Goal: Check status: Check status

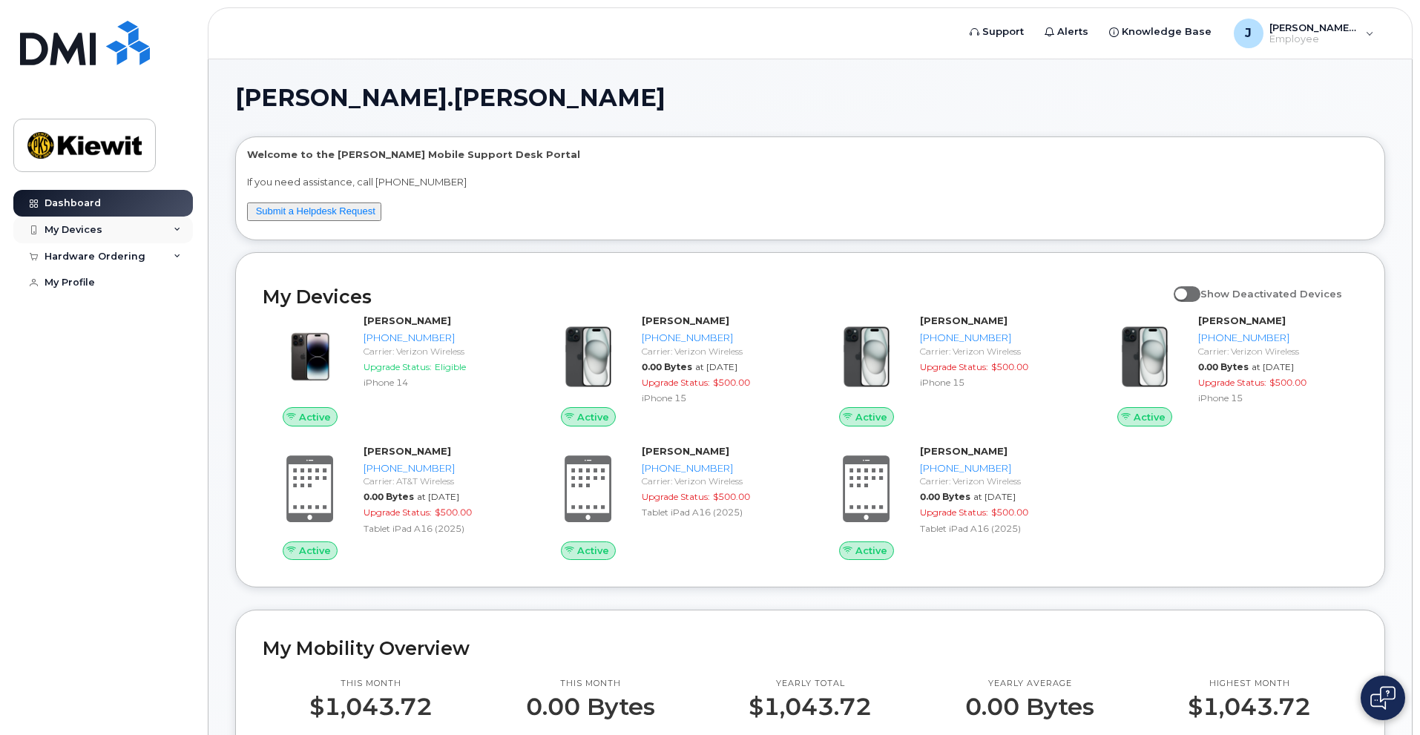
click at [88, 235] on div "My Devices" at bounding box center [73, 230] width 58 height 12
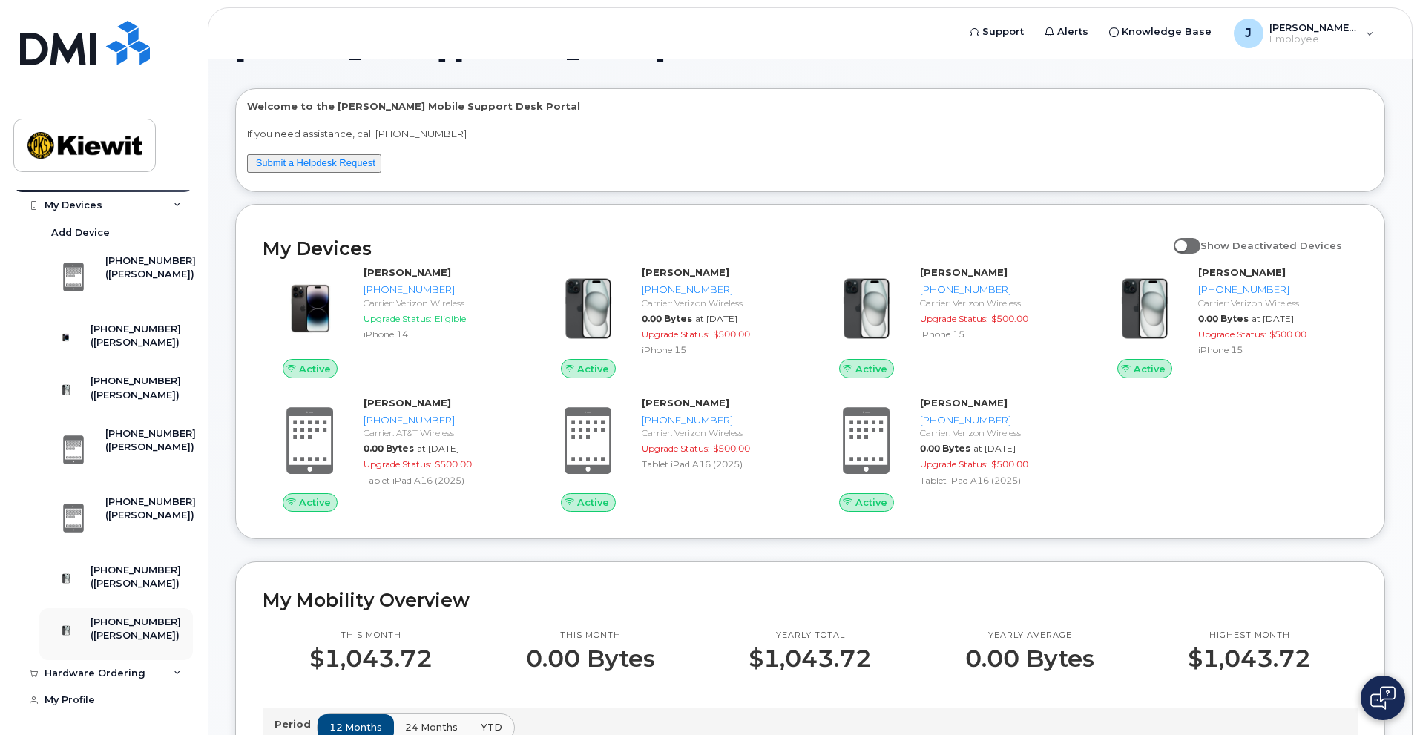
scroll to position [74, 0]
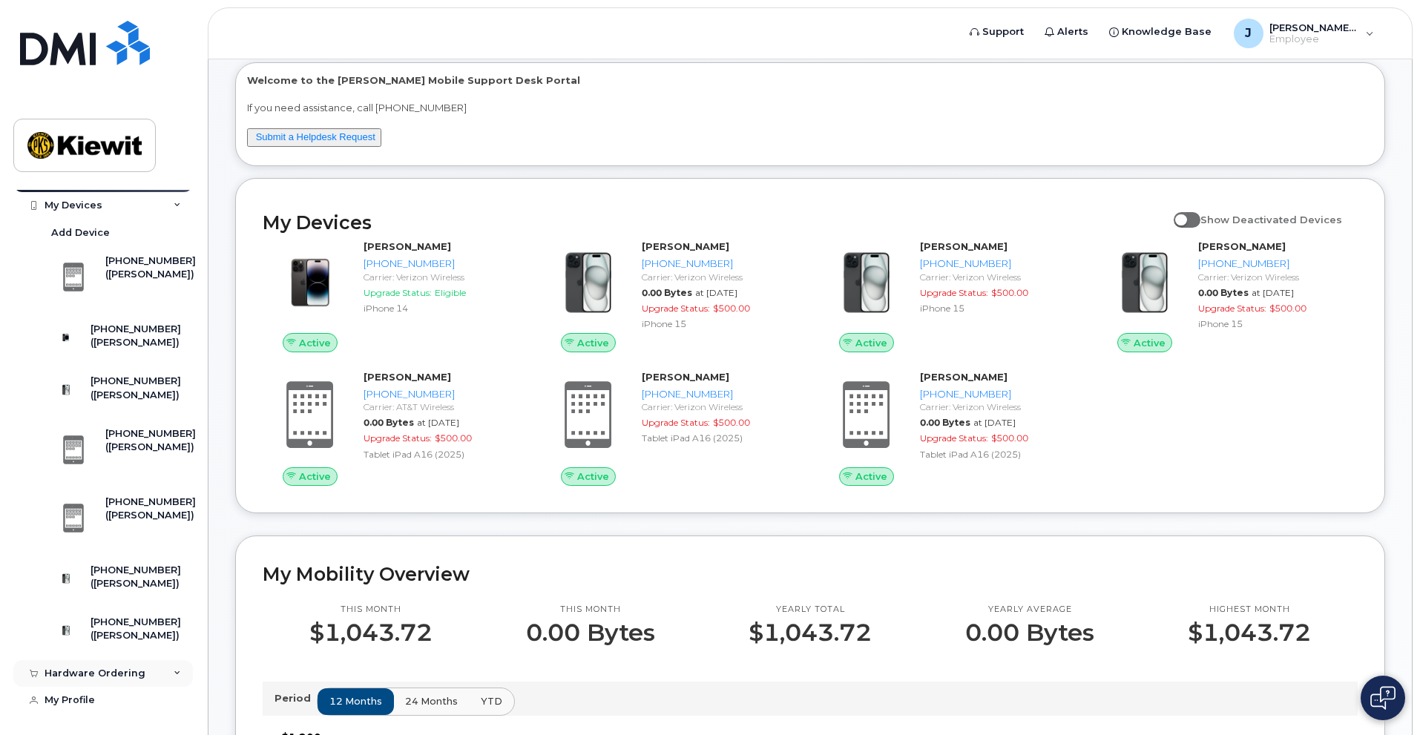
click at [165, 674] on div "Hardware Ordering" at bounding box center [102, 673] width 179 height 27
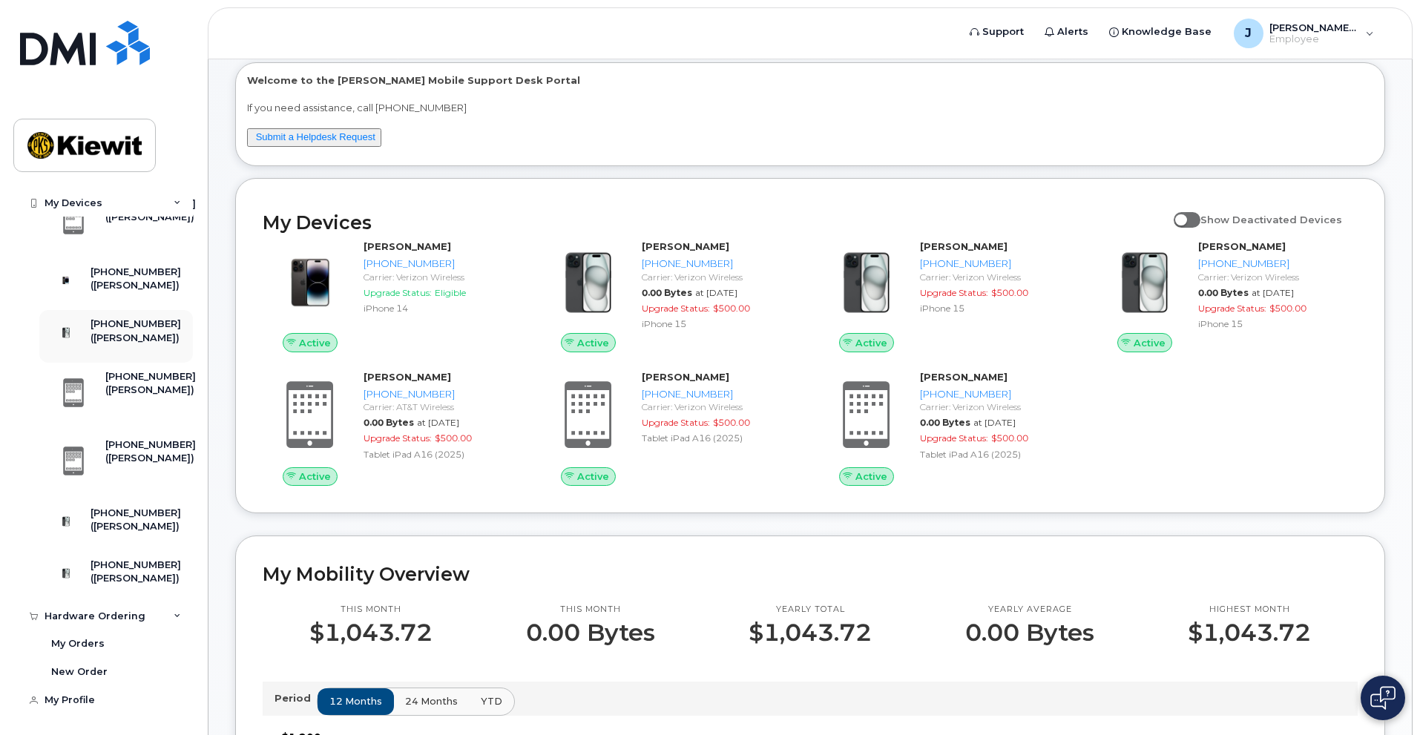
scroll to position [110, 0]
click at [87, 647] on div "My Orders" at bounding box center [77, 643] width 53 height 13
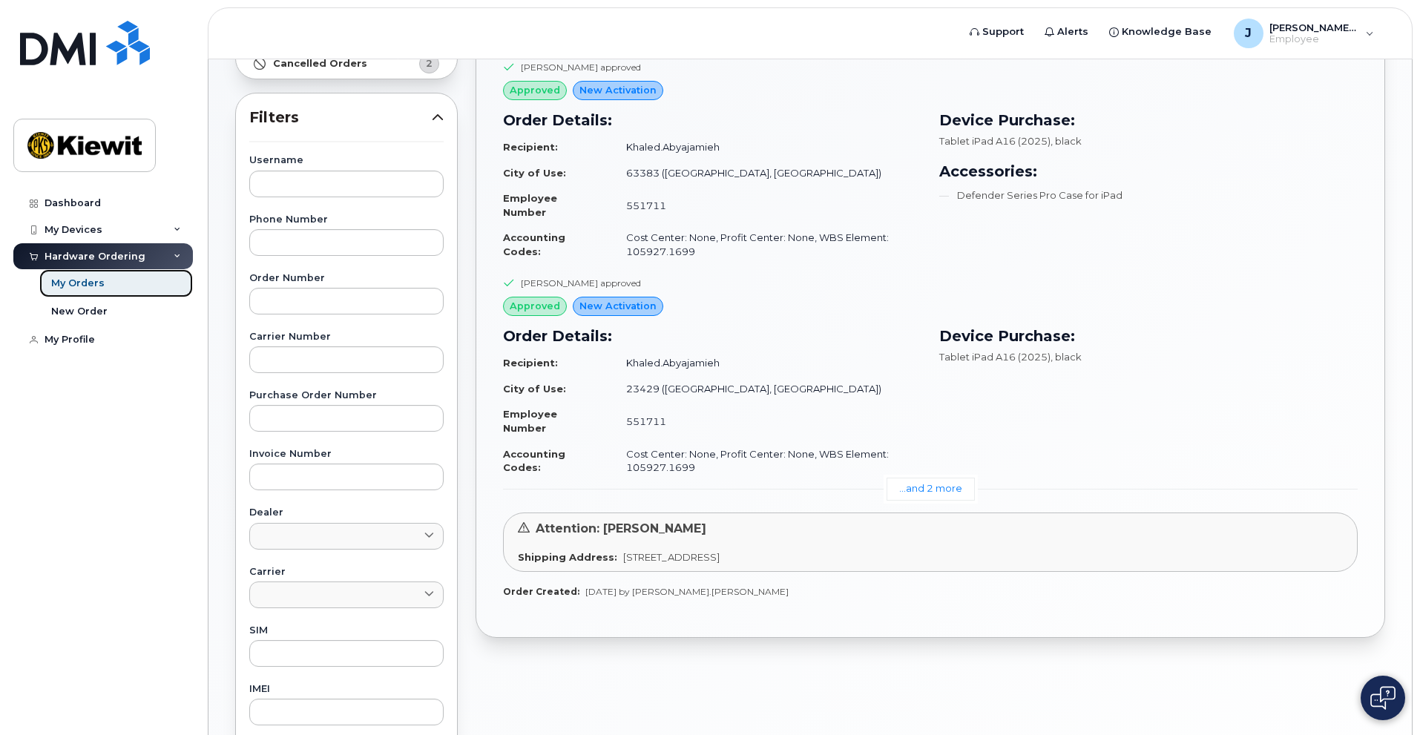
scroll to position [297, 0]
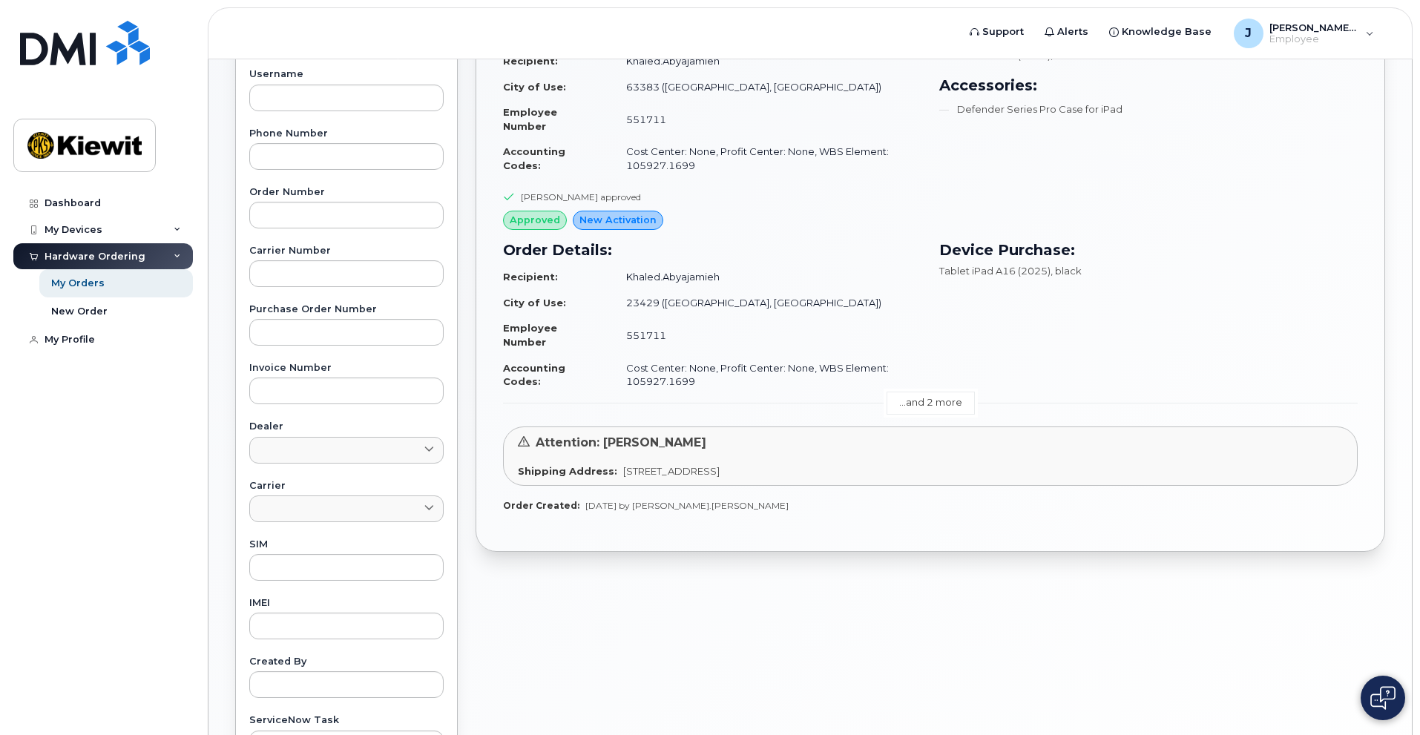
click at [916, 399] on link "...and 2 more" at bounding box center [930, 403] width 88 height 23
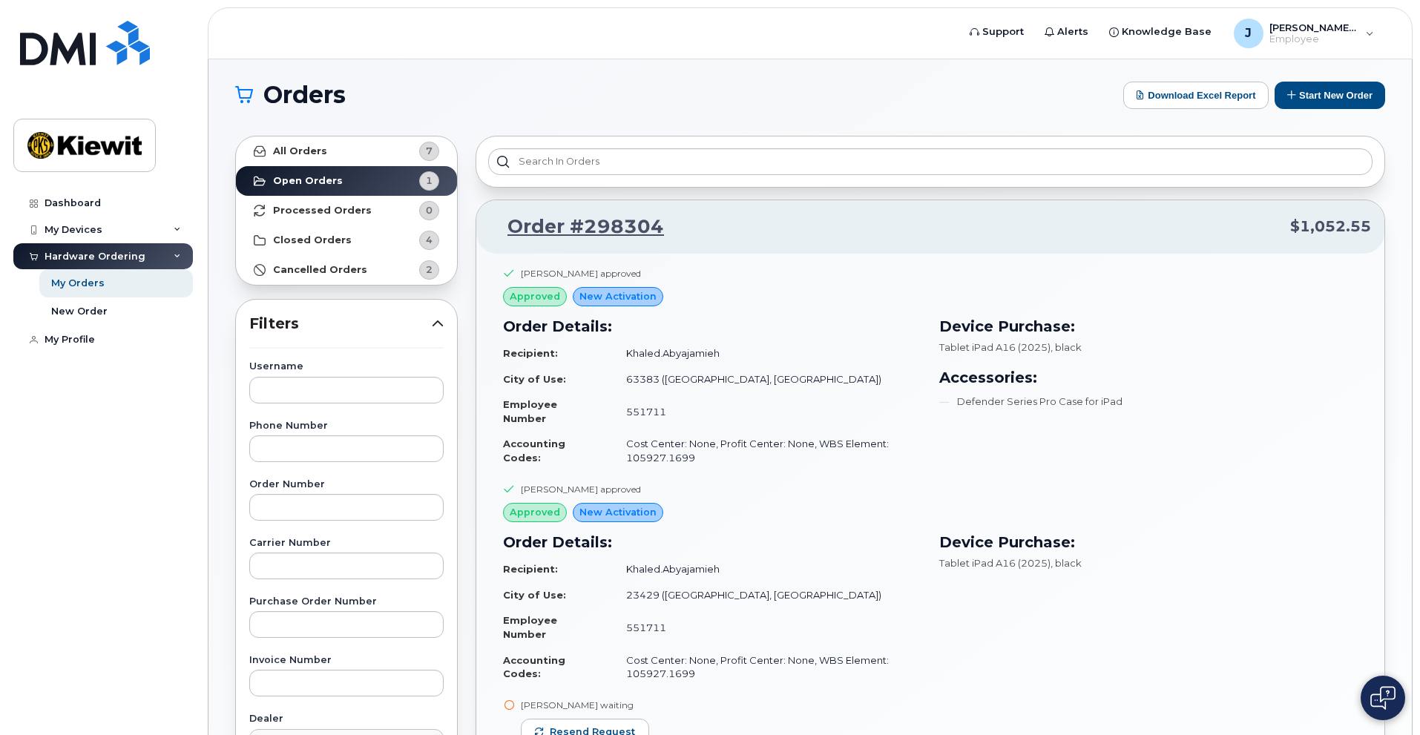
scroll to position [0, 0]
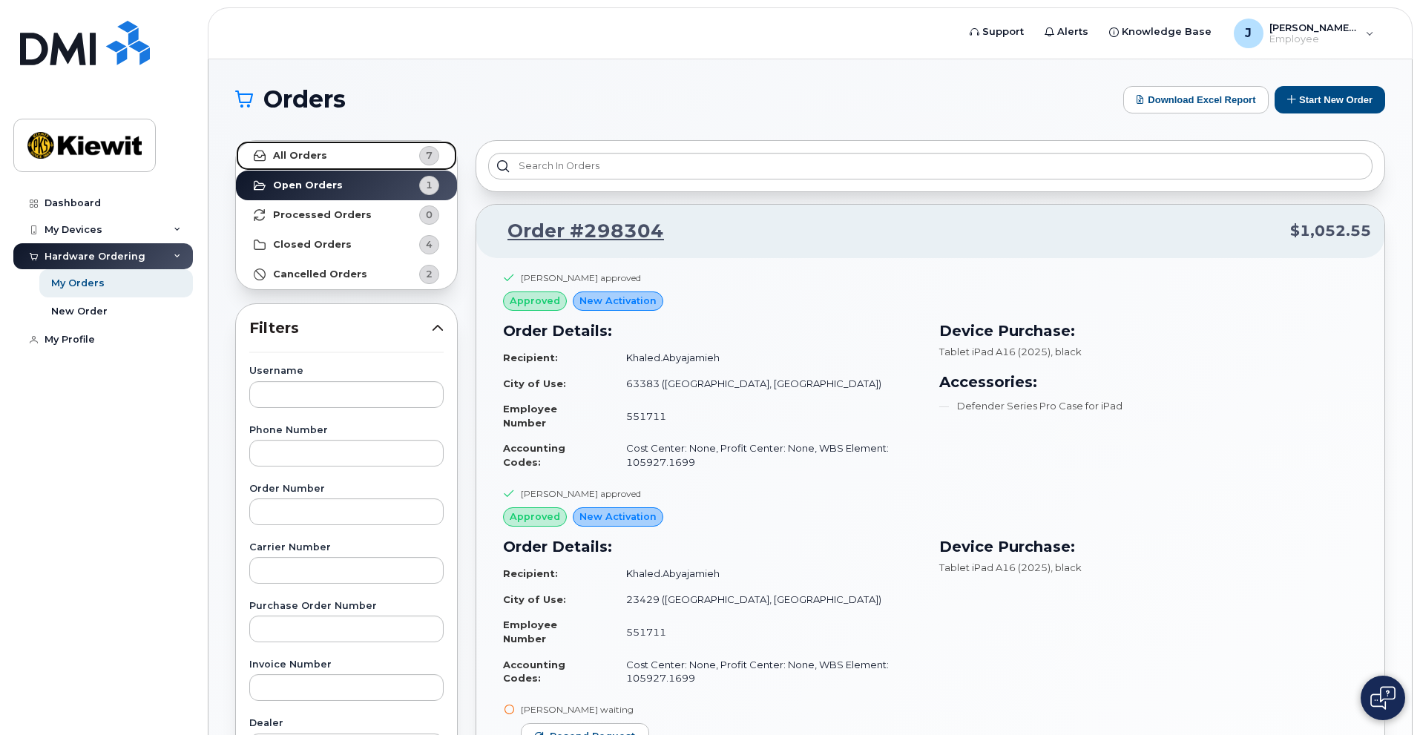
click at [295, 156] on strong "All Orders" at bounding box center [300, 156] width 54 height 12
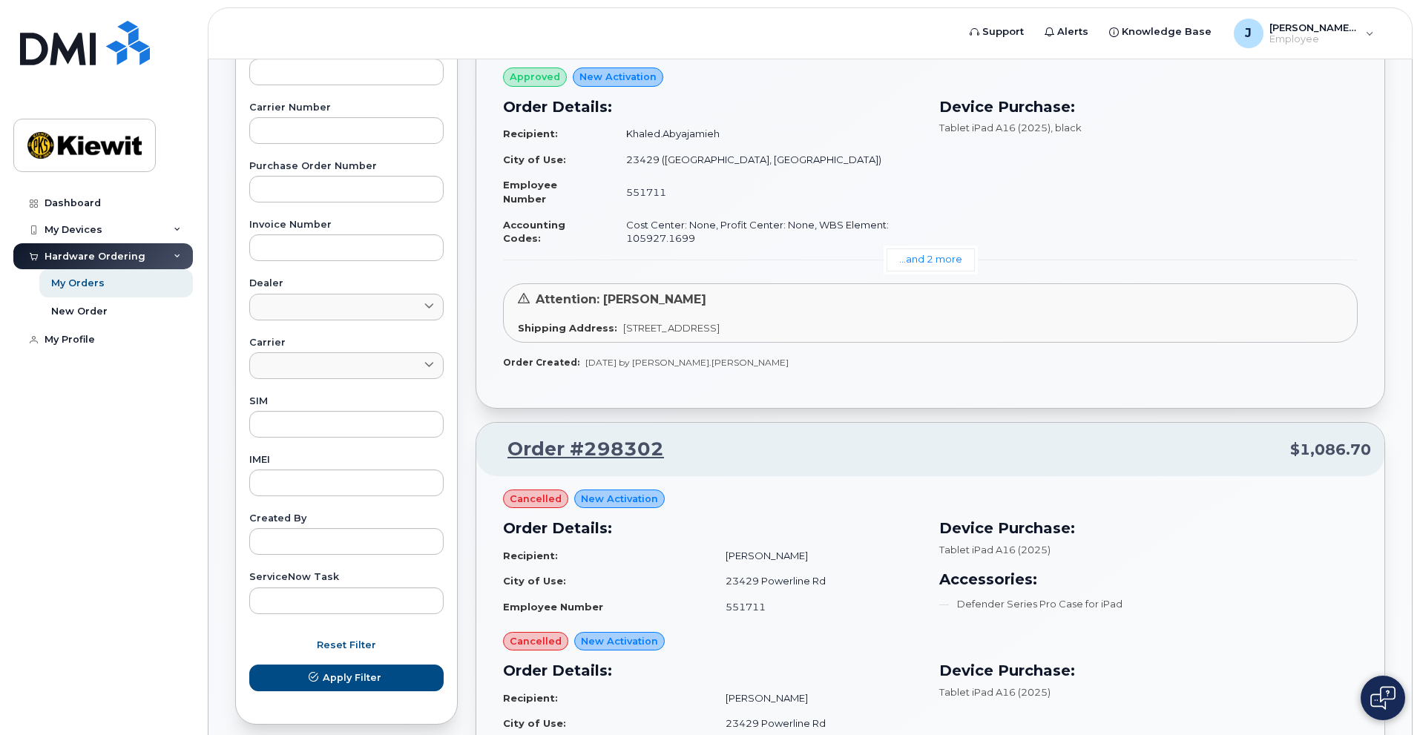
scroll to position [742, 0]
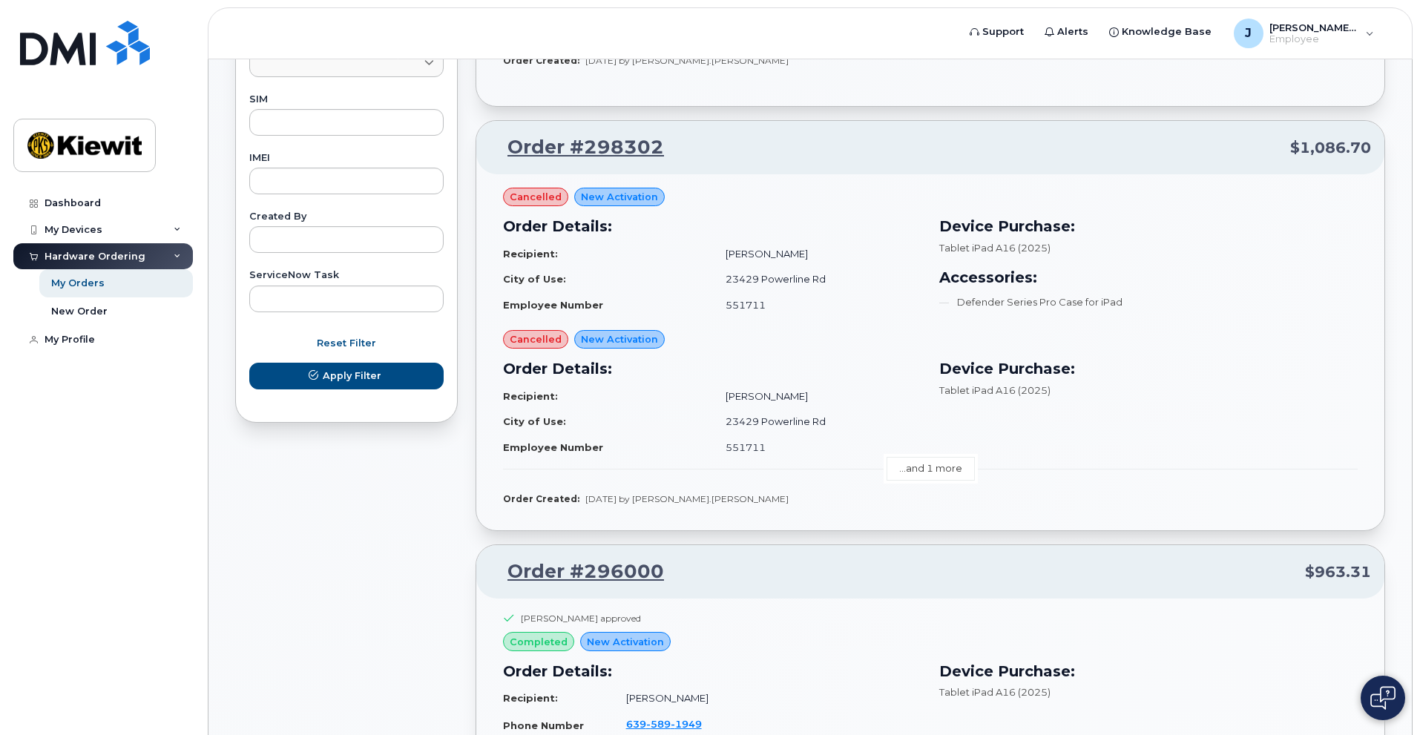
click at [931, 469] on link "...and 1 more" at bounding box center [930, 468] width 88 height 23
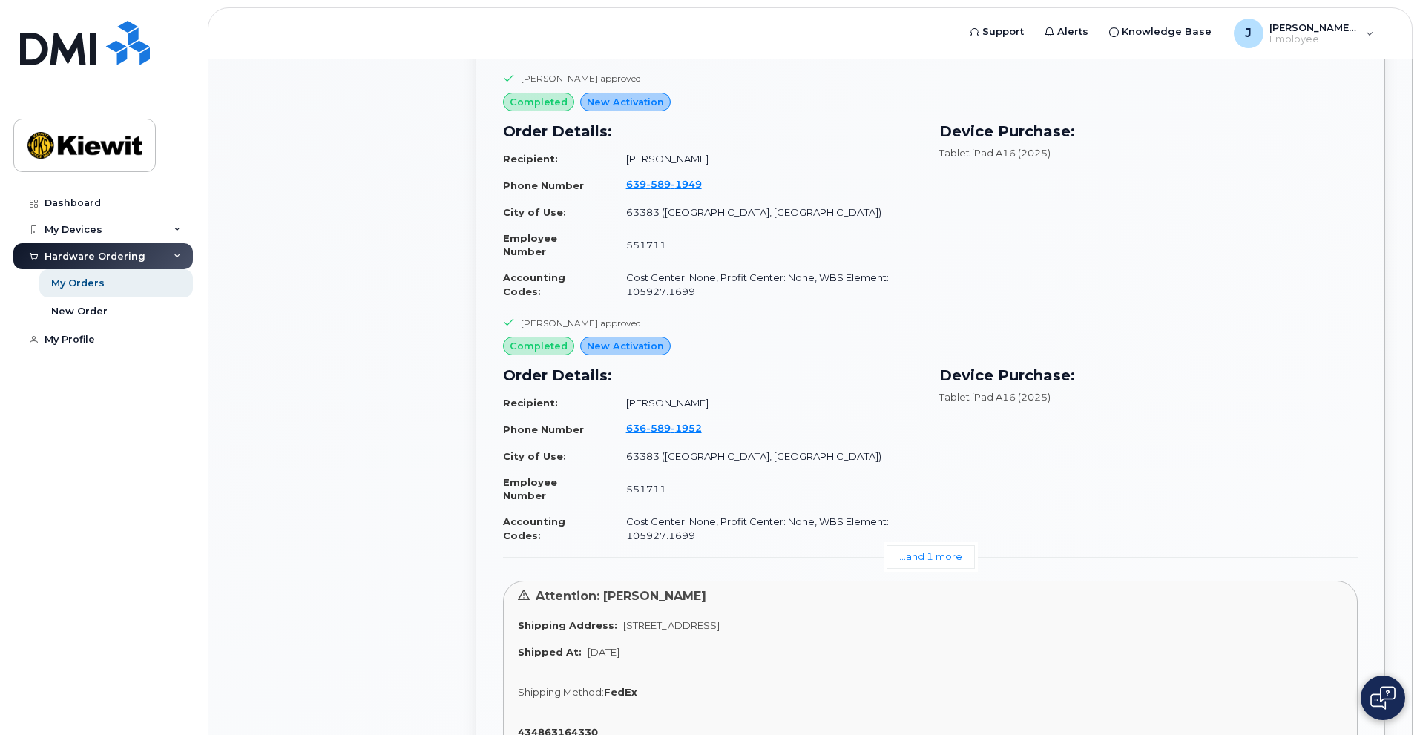
scroll to position [1409, 0]
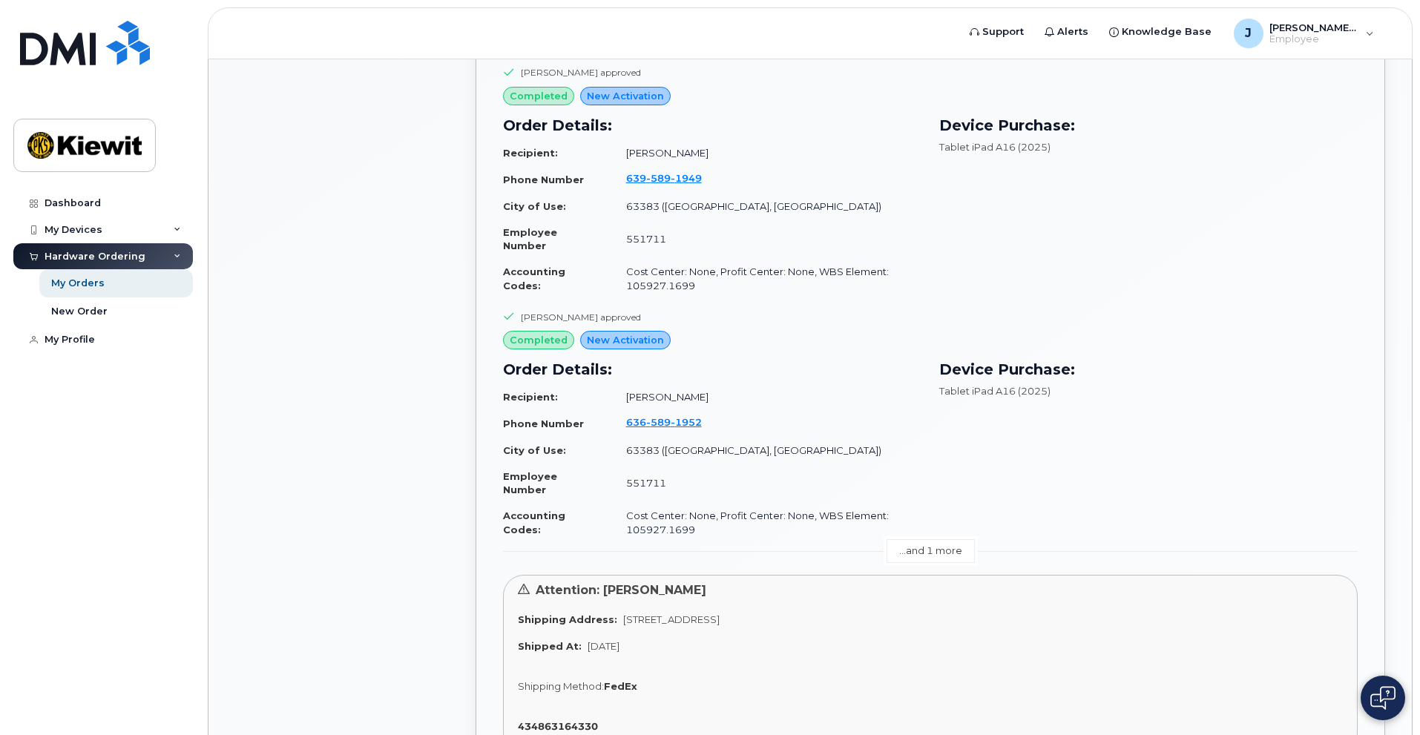
click at [894, 556] on link "...and 1 more" at bounding box center [930, 550] width 88 height 23
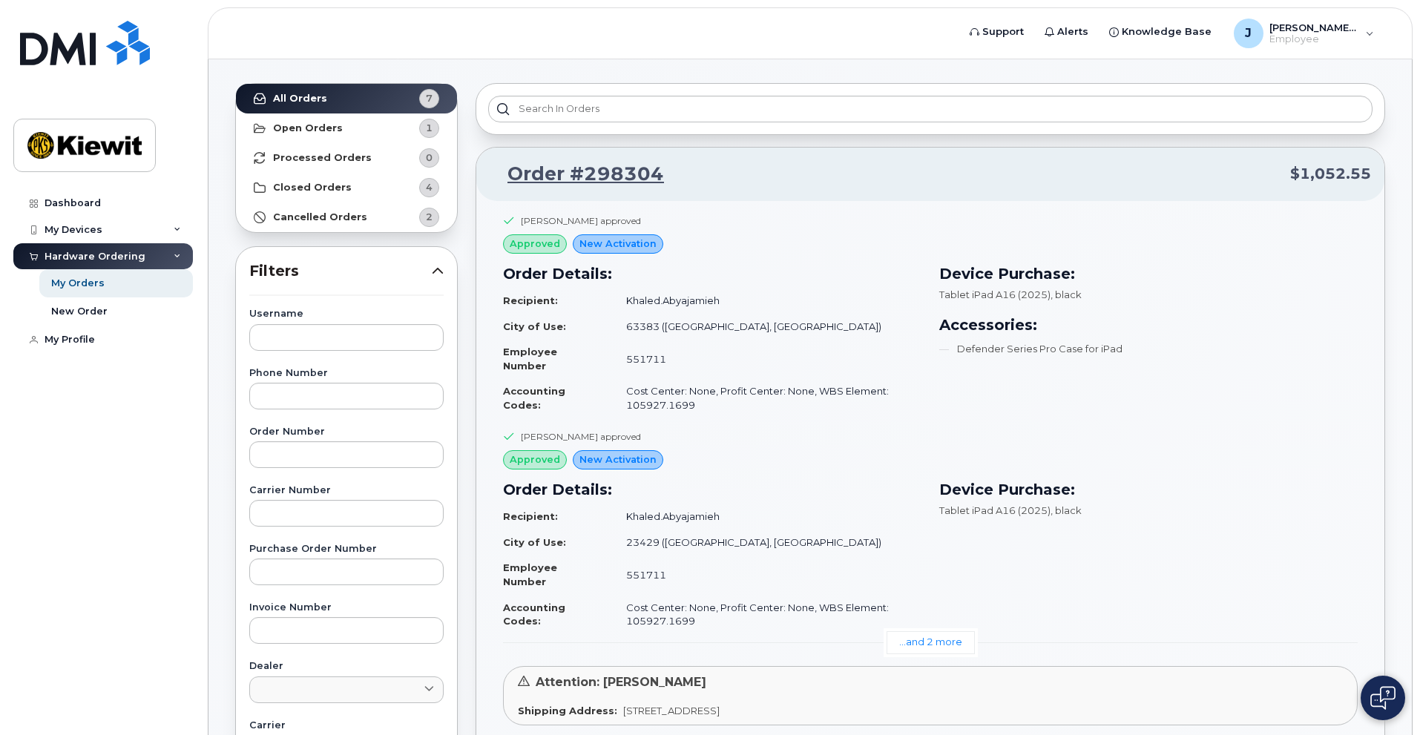
scroll to position [74, 0]
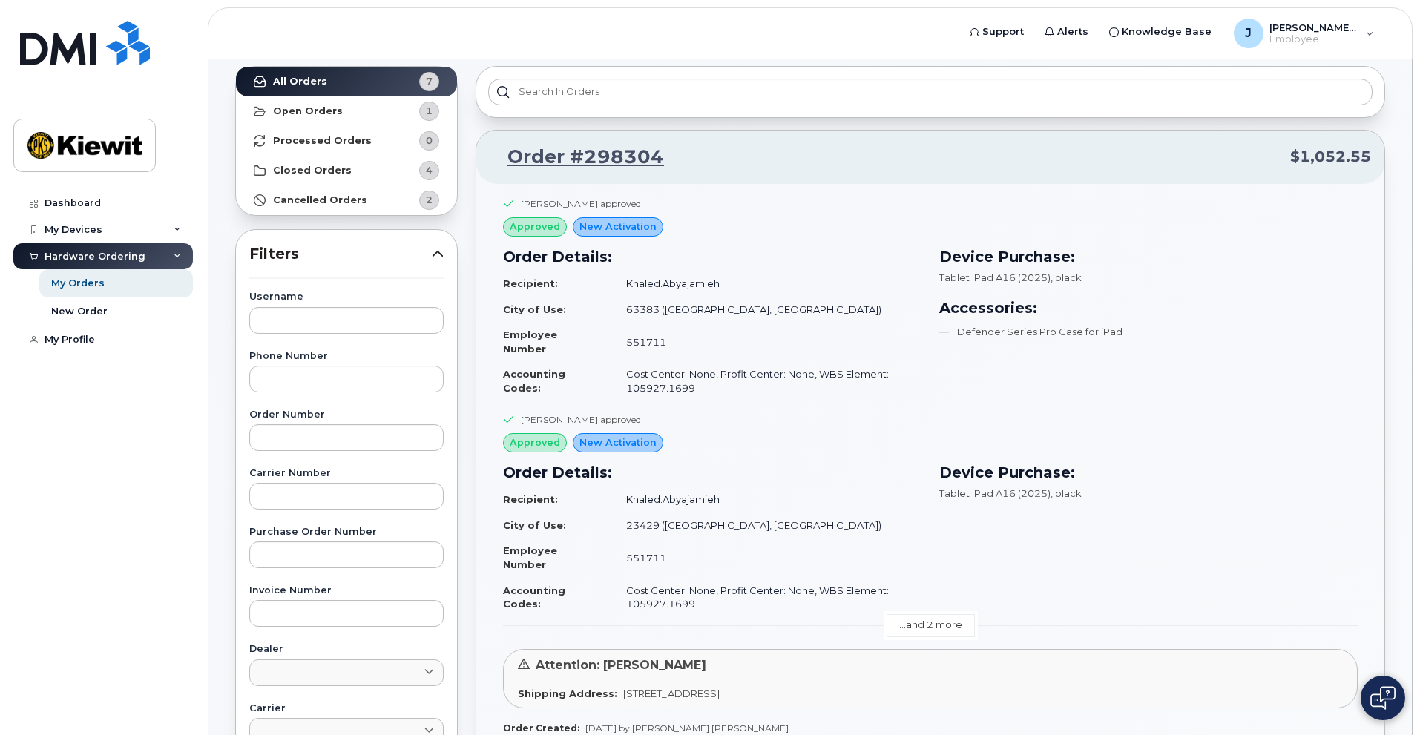
click at [937, 632] on link "...and 2 more" at bounding box center [930, 625] width 88 height 23
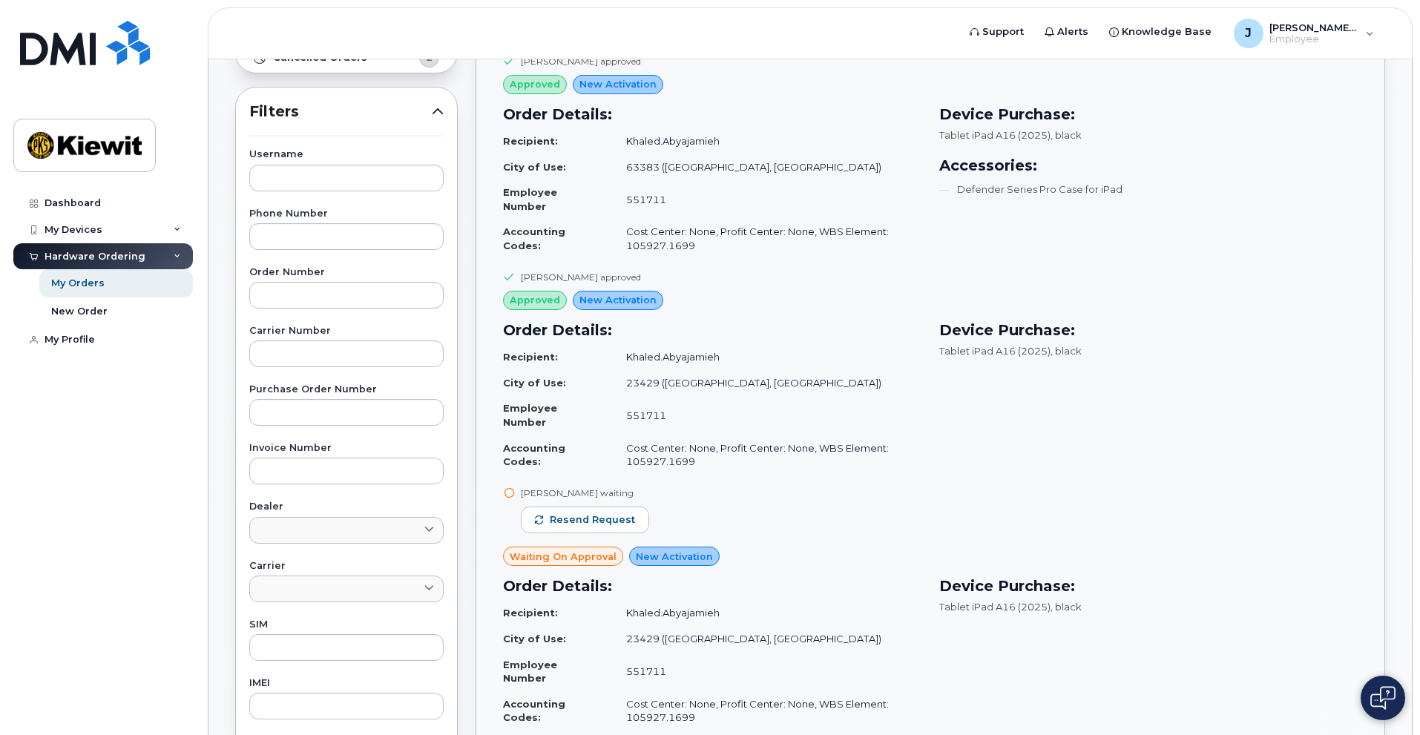
scroll to position [222, 0]
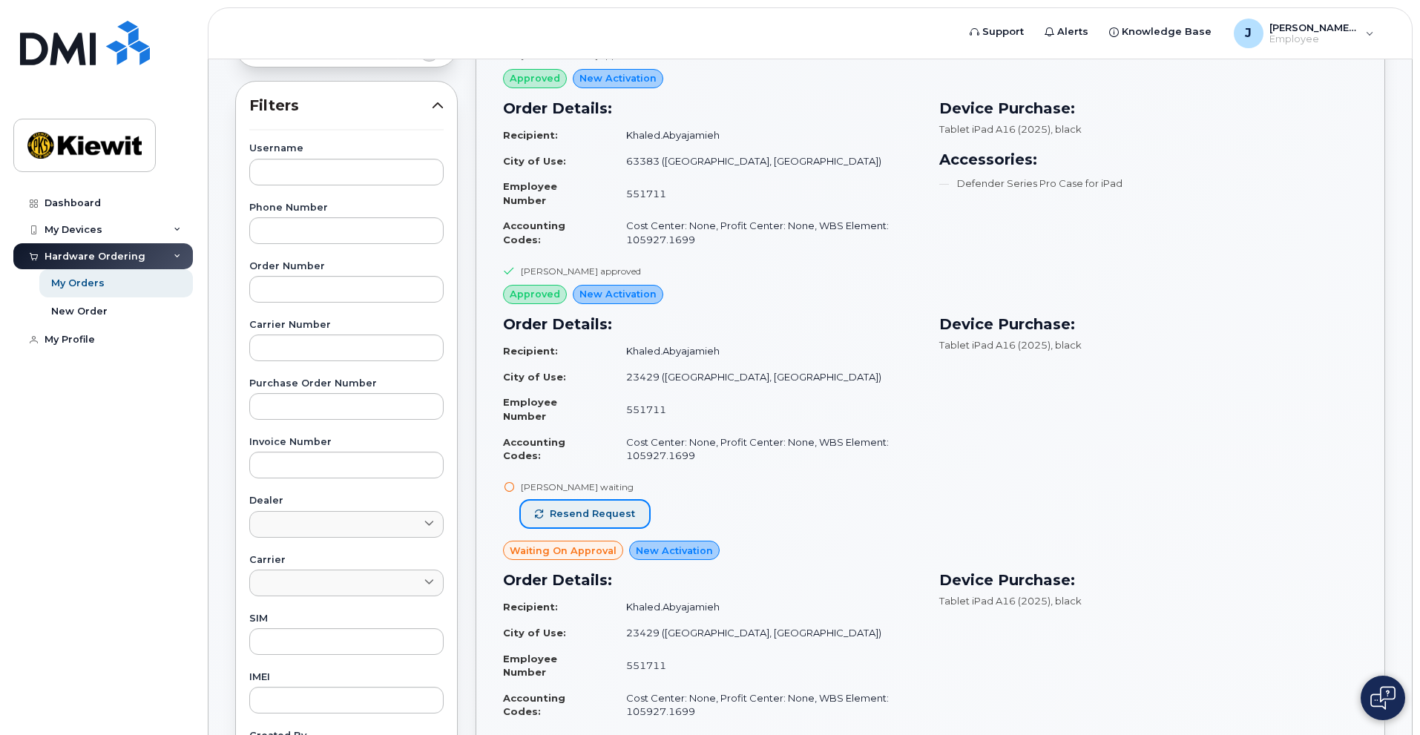
click at [579, 518] on span "Resend request" at bounding box center [592, 513] width 85 height 13
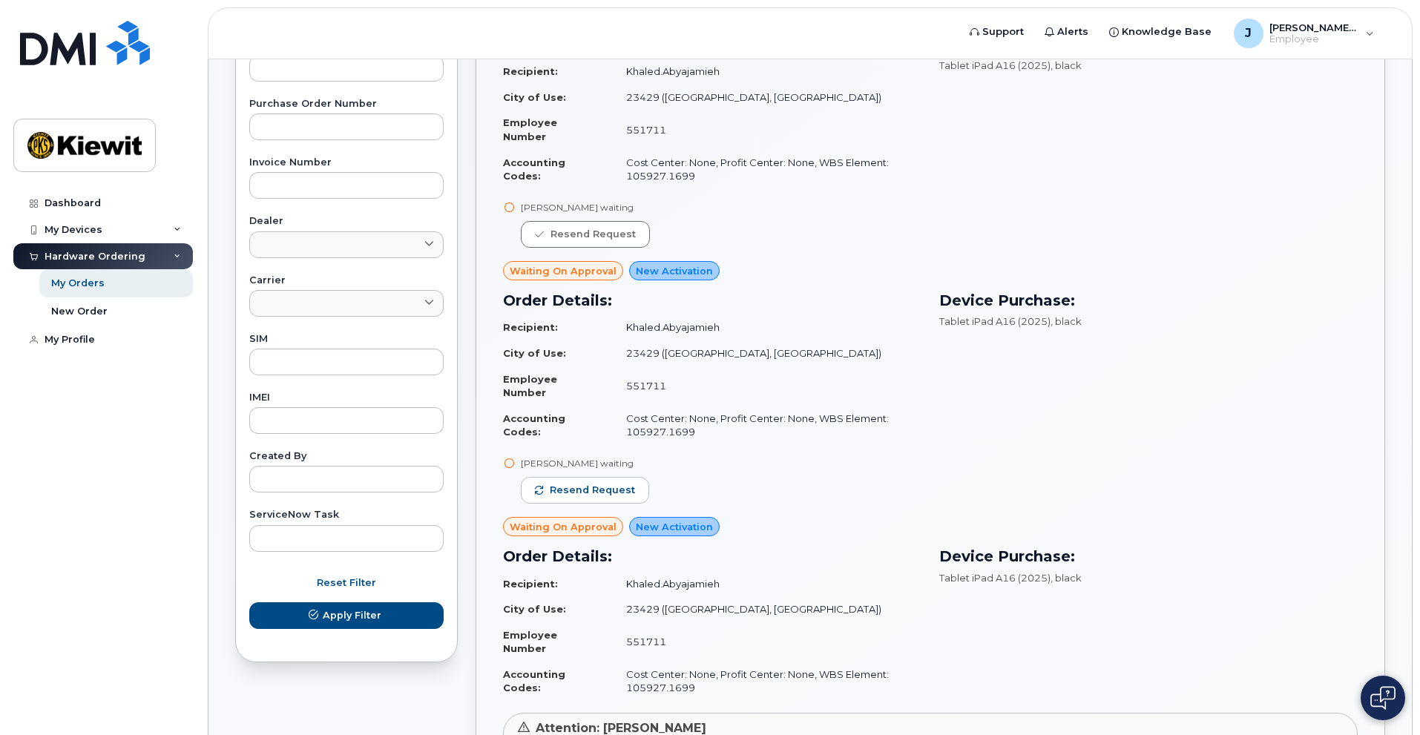
scroll to position [519, 0]
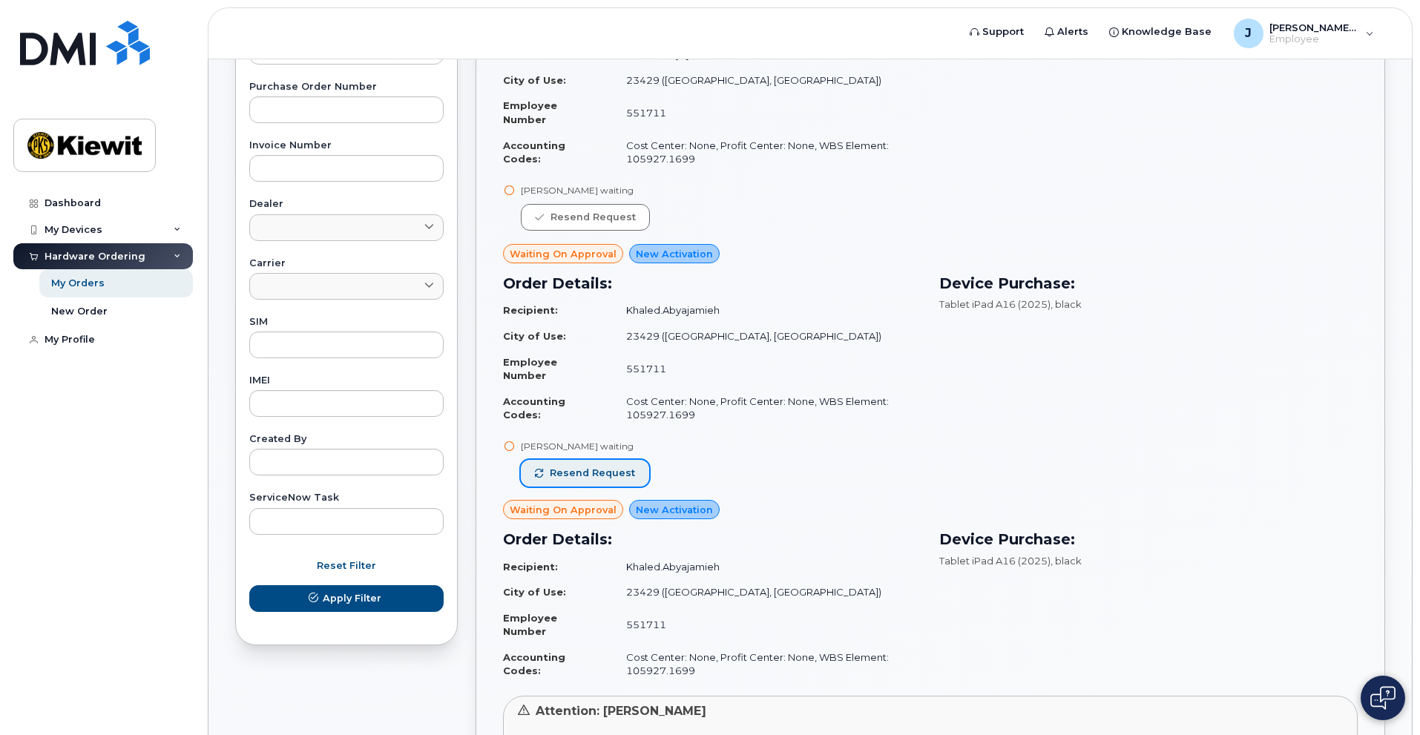
click at [588, 474] on span "Resend request" at bounding box center [592, 472] width 85 height 13
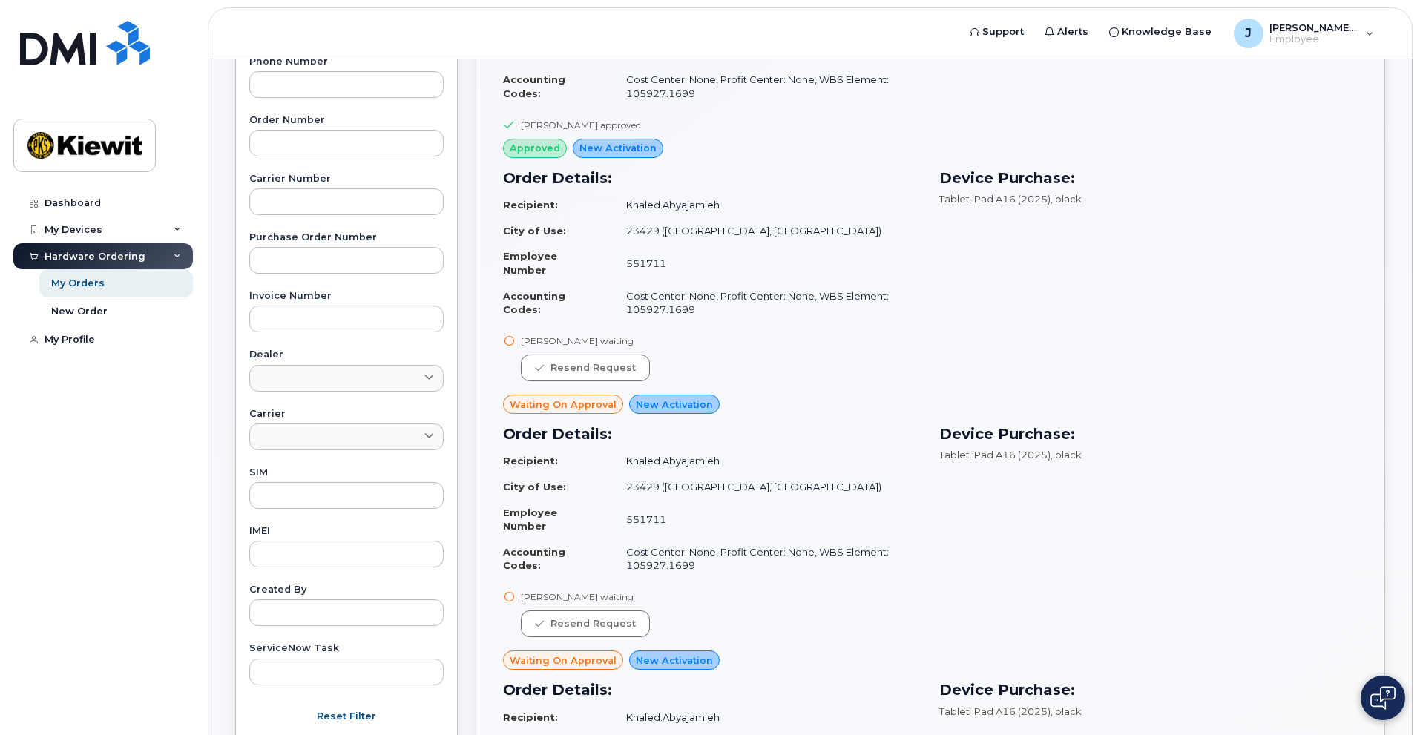
scroll to position [371, 0]
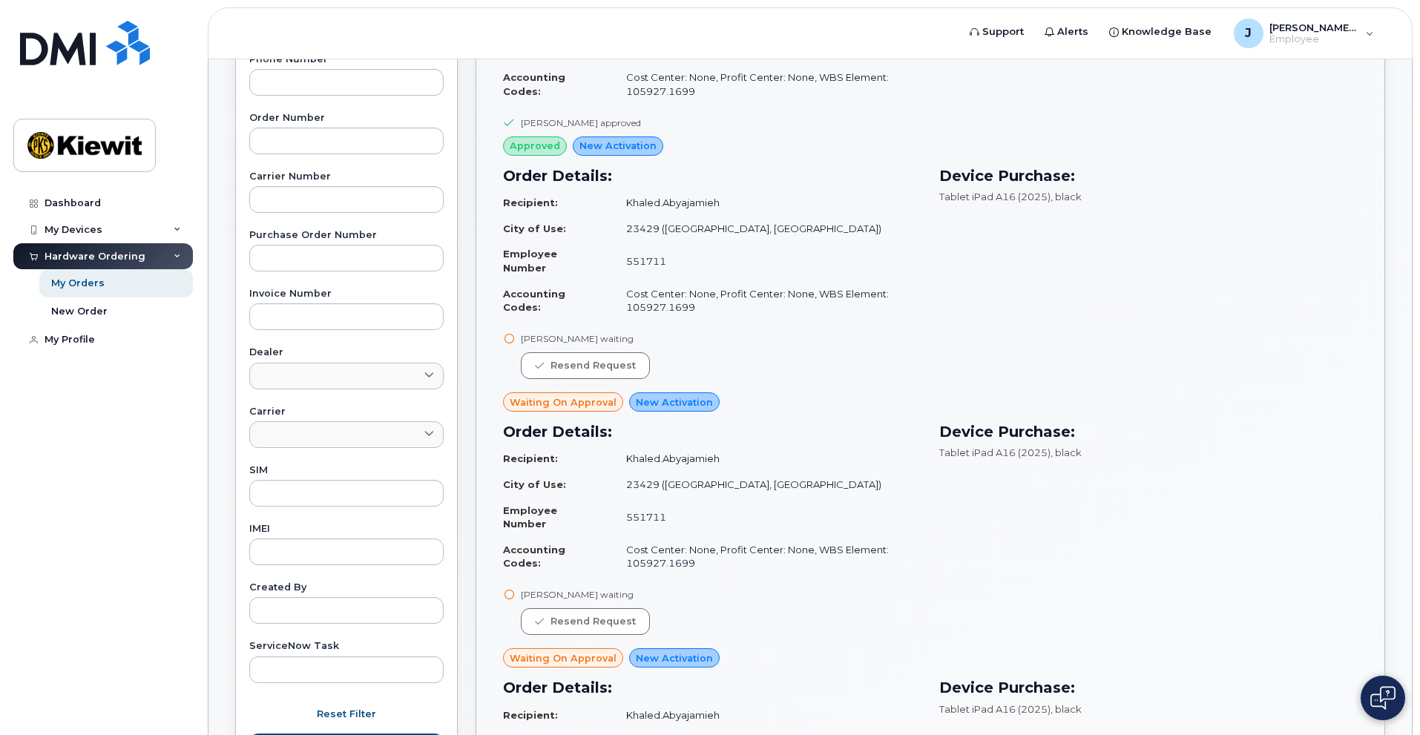
click at [883, 371] on div "Omar Alvarez waiting Resend request" at bounding box center [930, 362] width 854 height 61
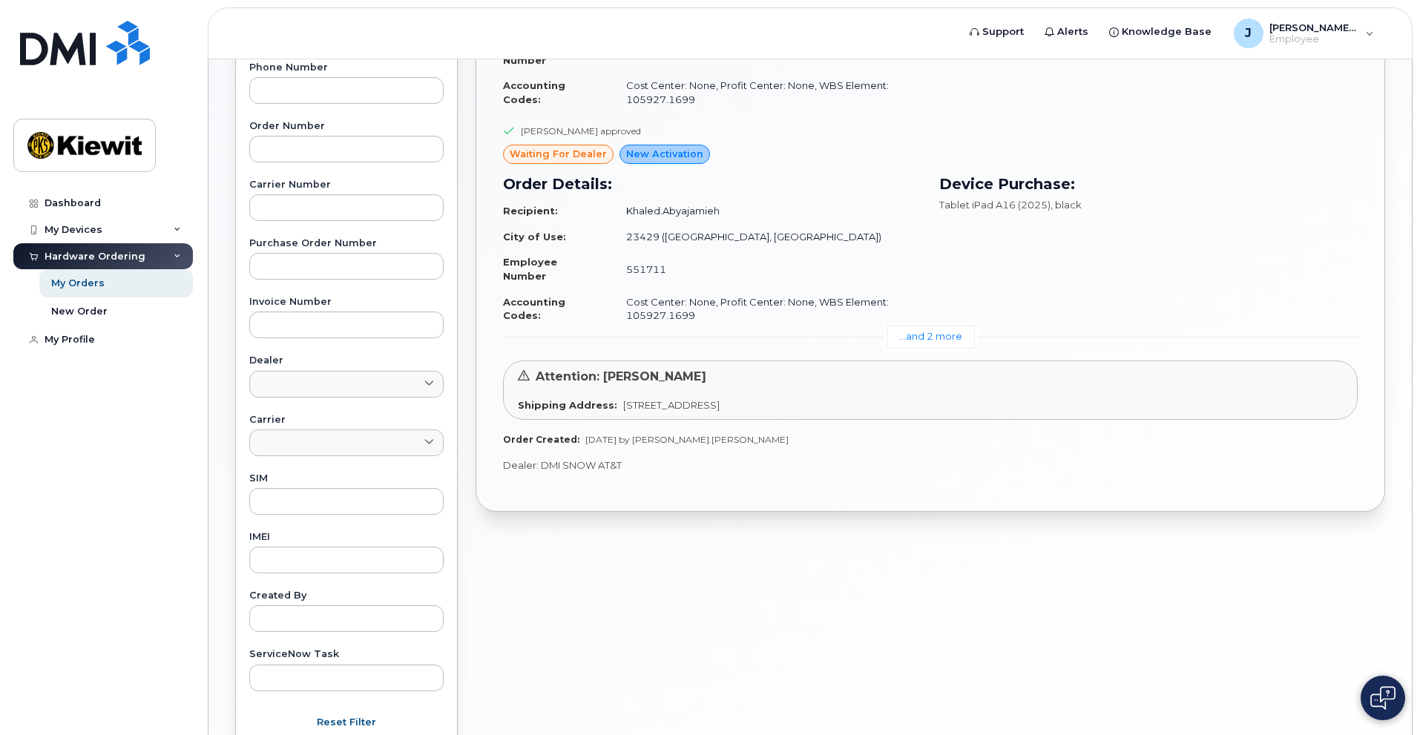
scroll to position [371, 0]
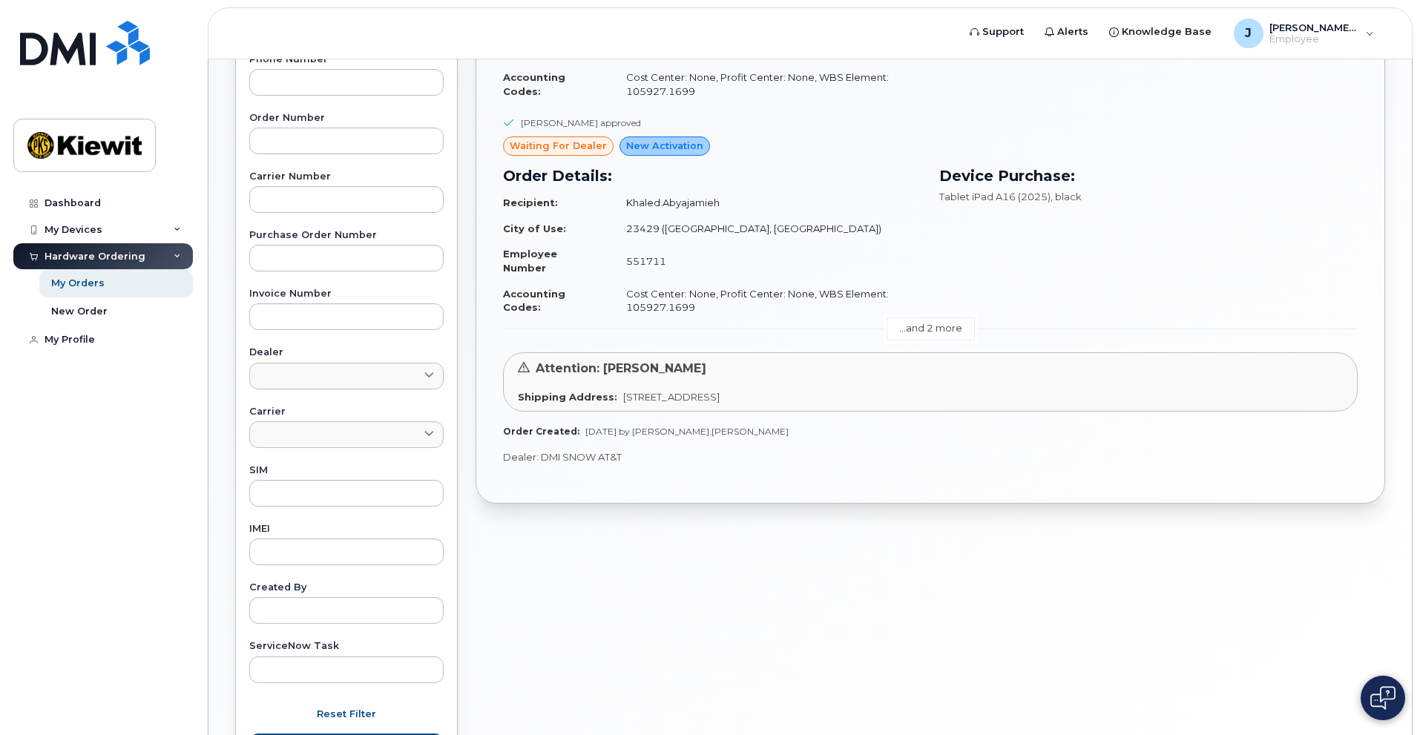
click at [935, 334] on link "...and 2 more" at bounding box center [930, 328] width 88 height 23
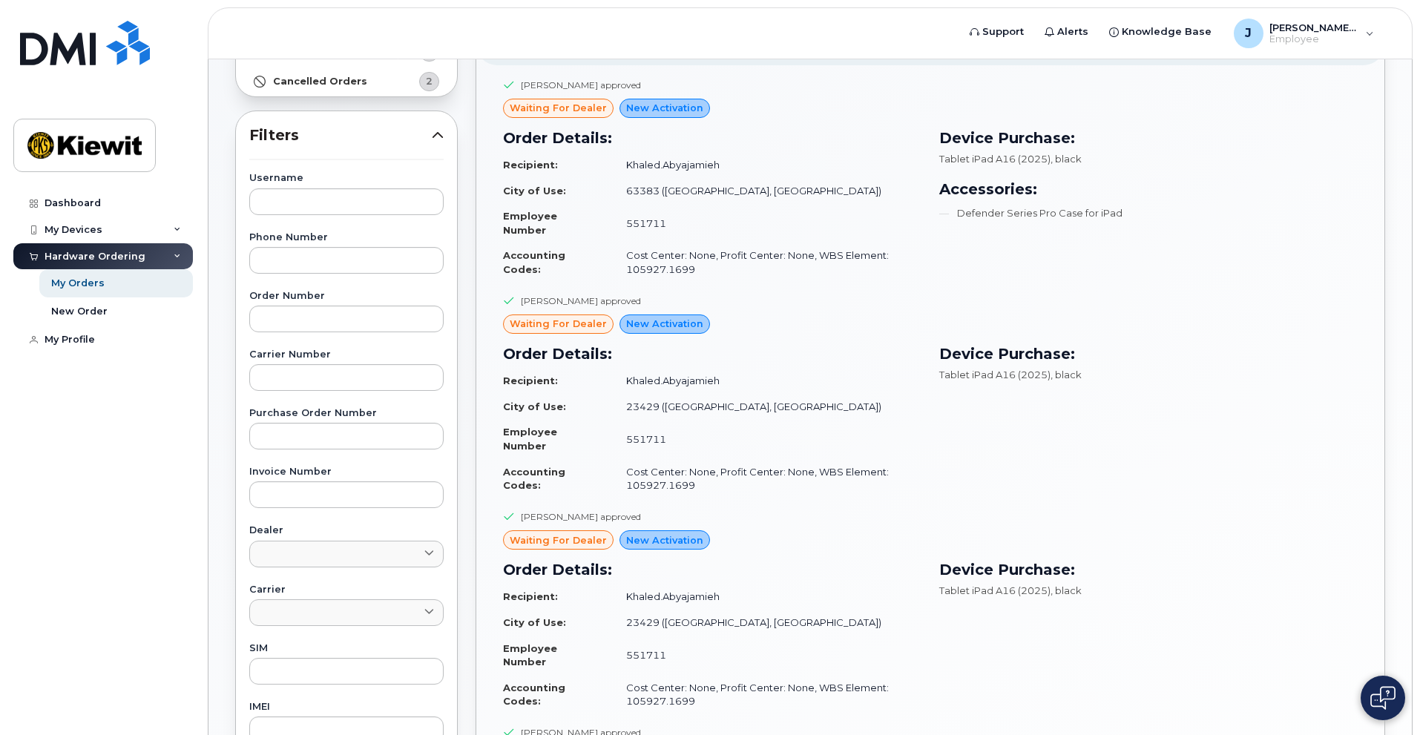
scroll to position [0, 0]
